Goal: Information Seeking & Learning: Learn about a topic

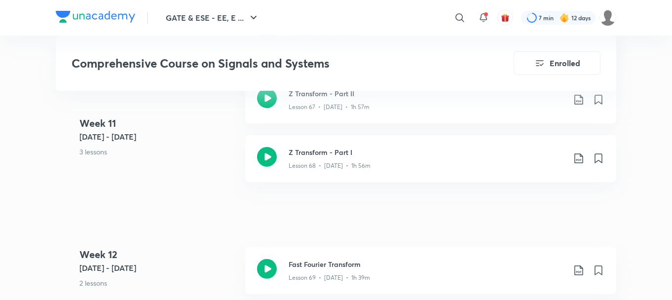
scroll to position [4913, 0]
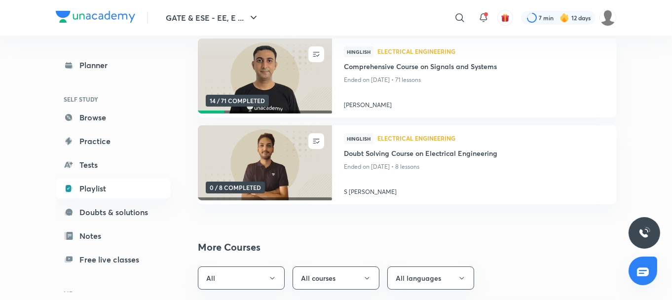
scroll to position [26, 0]
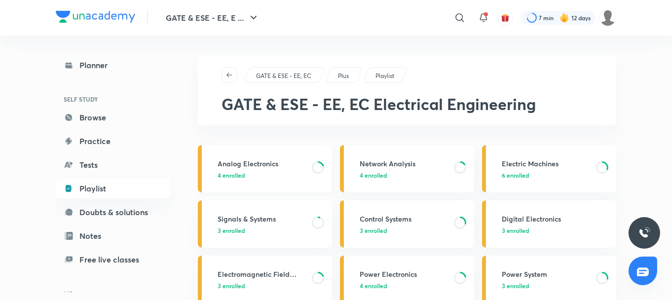
scroll to position [48, 0]
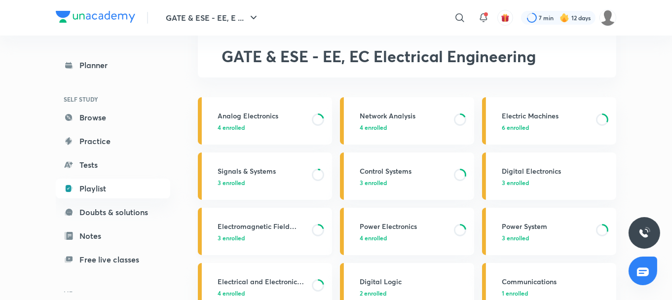
click at [267, 225] on h3 "Electromagnetic Field Theory" at bounding box center [262, 226] width 88 height 10
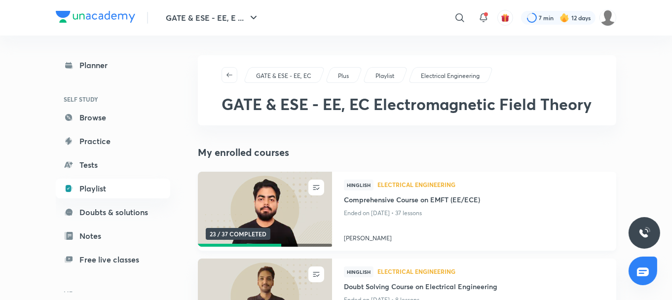
click at [298, 188] on img at bounding box center [264, 209] width 137 height 76
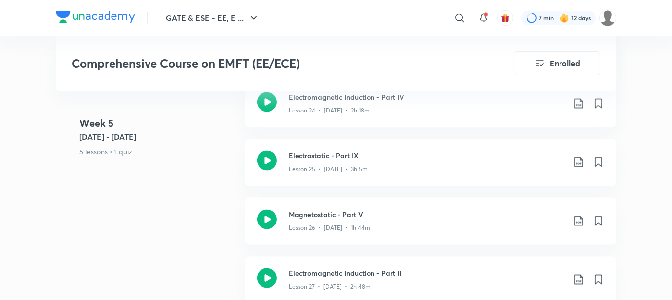
scroll to position [2387, 0]
click at [267, 210] on icon at bounding box center [267, 219] width 20 height 20
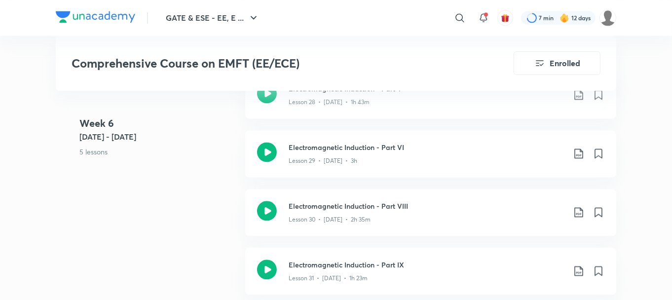
scroll to position [2723, 0]
